Goal: Task Accomplishment & Management: Complete application form

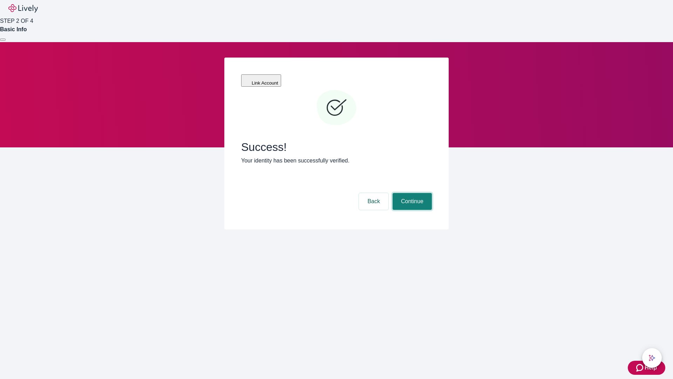
click at [411, 193] on button "Continue" at bounding box center [412, 201] width 39 height 17
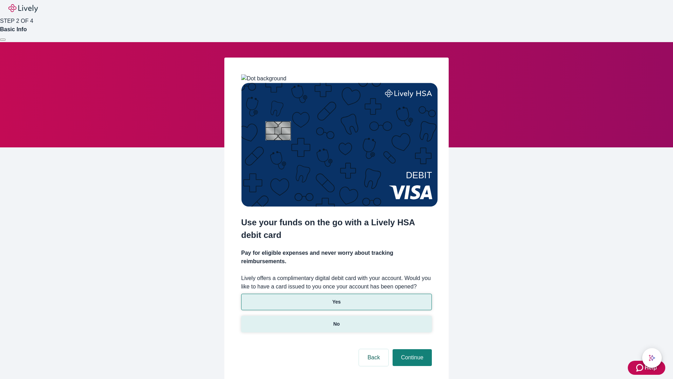
click at [336, 320] on p "No" at bounding box center [336, 323] width 7 height 7
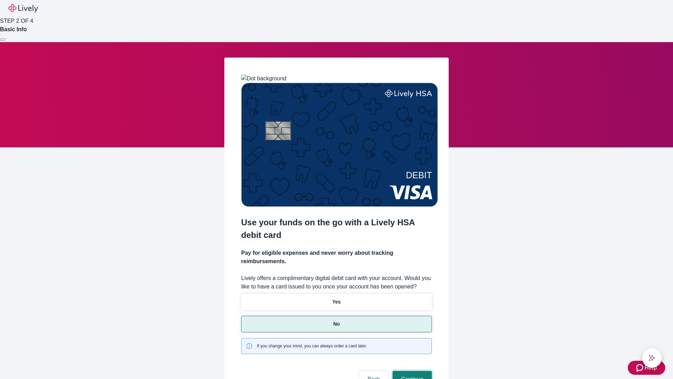
click at [411, 370] on button "Continue" at bounding box center [412, 378] width 39 height 17
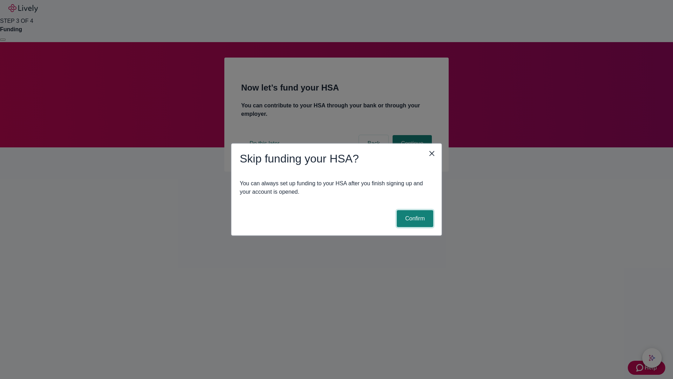
click at [414, 218] on button "Confirm" at bounding box center [415, 218] width 36 height 17
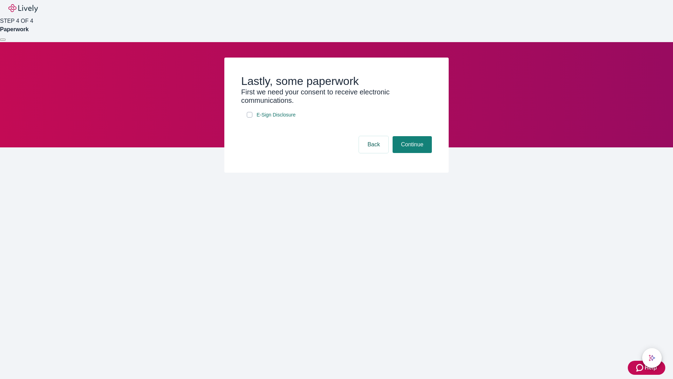
click at [250, 117] on input "E-Sign Disclosure" at bounding box center [250, 115] width 6 height 6
checkbox input "true"
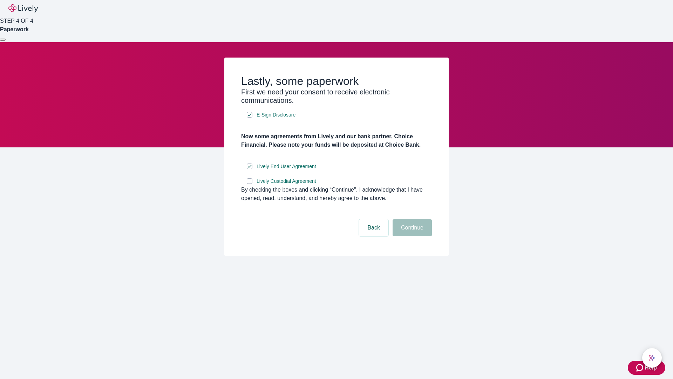
click at [250, 184] on input "Lively Custodial Agreement" at bounding box center [250, 181] width 6 height 6
checkbox input "true"
click at [411, 236] on button "Continue" at bounding box center [412, 227] width 39 height 17
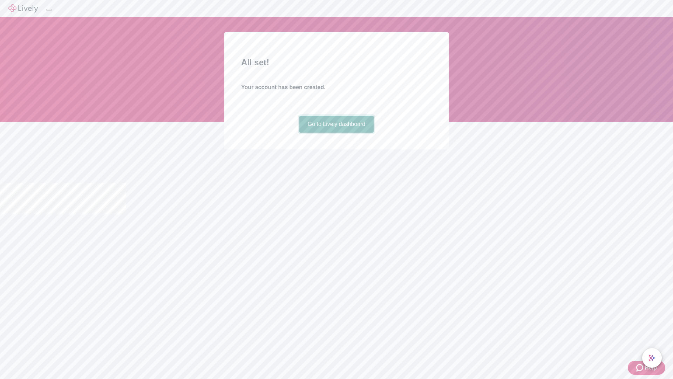
click at [336, 132] on link "Go to Lively dashboard" at bounding box center [336, 124] width 75 height 17
